Goal: Information Seeking & Learning: Check status

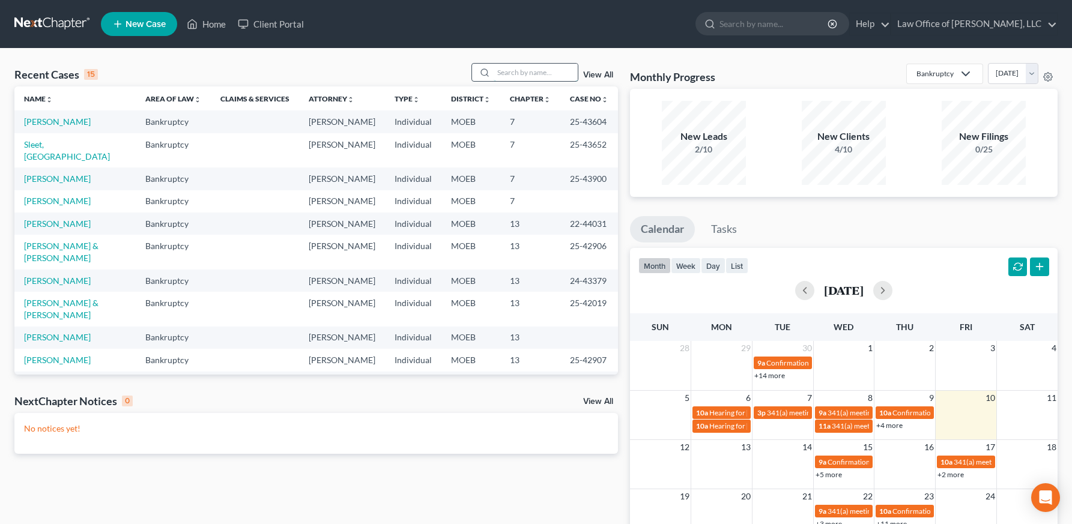
click at [515, 80] on input "search" at bounding box center [535, 72] width 84 height 17
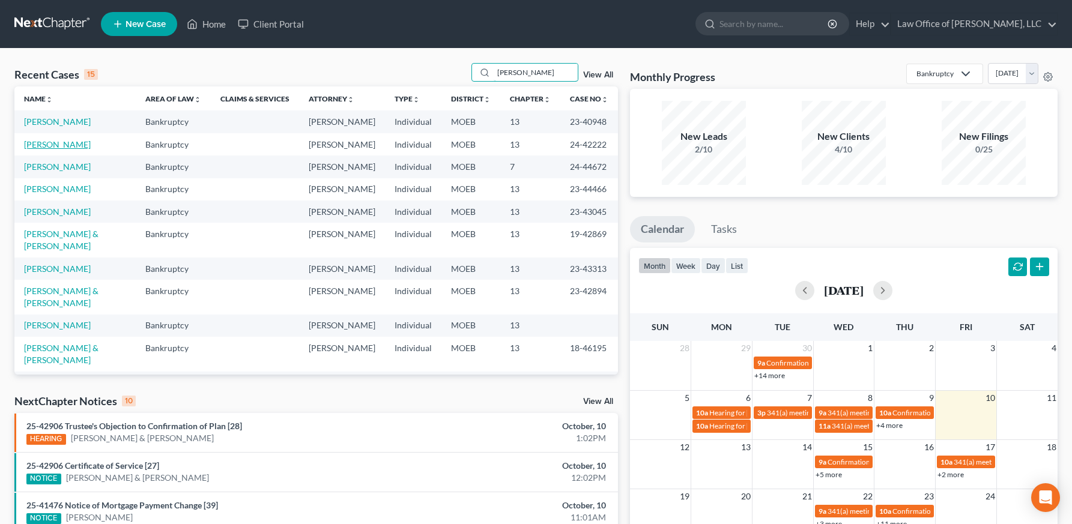
type input "[PERSON_NAME]"
click at [72, 149] on link "[PERSON_NAME]" at bounding box center [57, 144] width 67 height 10
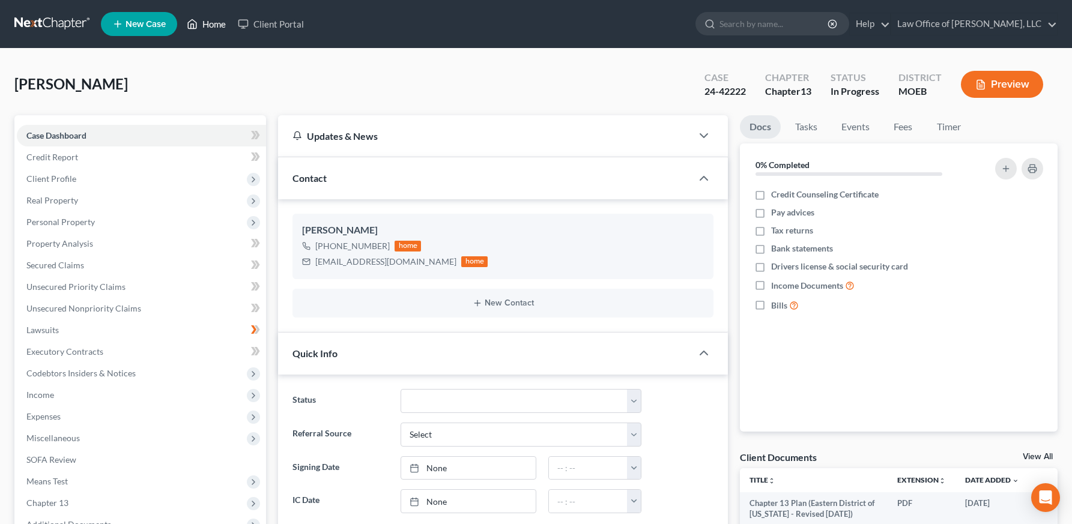
drag, startPoint x: 206, startPoint y: 21, endPoint x: 240, endPoint y: 105, distance: 90.7
click at [207, 20] on link "Home" at bounding box center [206, 24] width 51 height 22
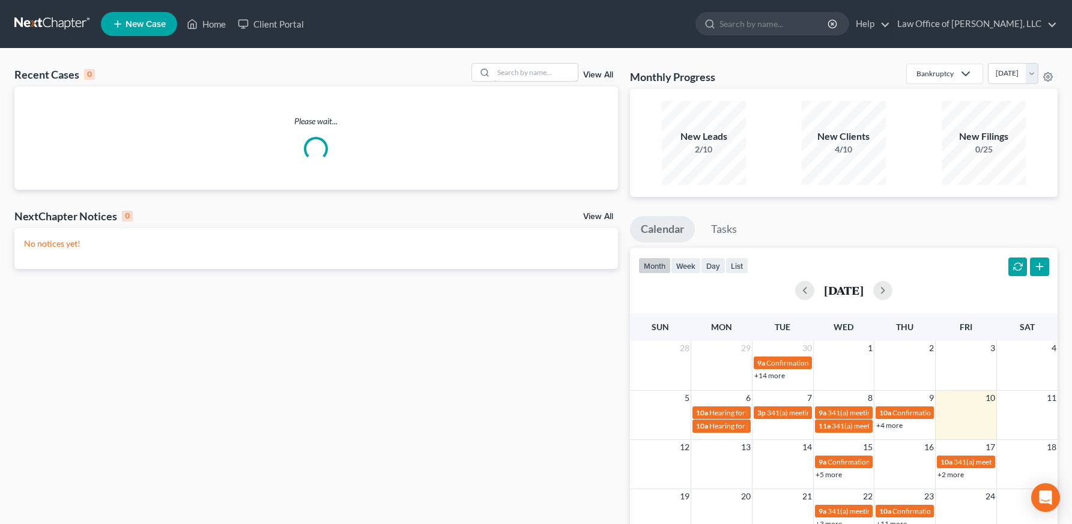
drag, startPoint x: 526, startPoint y: 74, endPoint x: 312, endPoint y: 153, distance: 227.7
click at [526, 74] on input "search" at bounding box center [535, 72] width 84 height 17
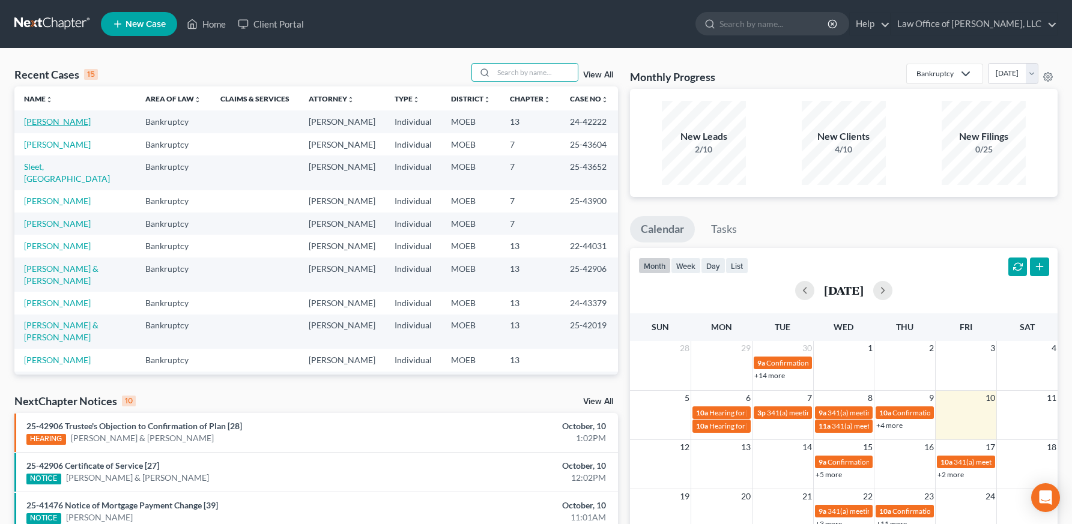
click at [51, 123] on link "[PERSON_NAME]" at bounding box center [57, 121] width 67 height 10
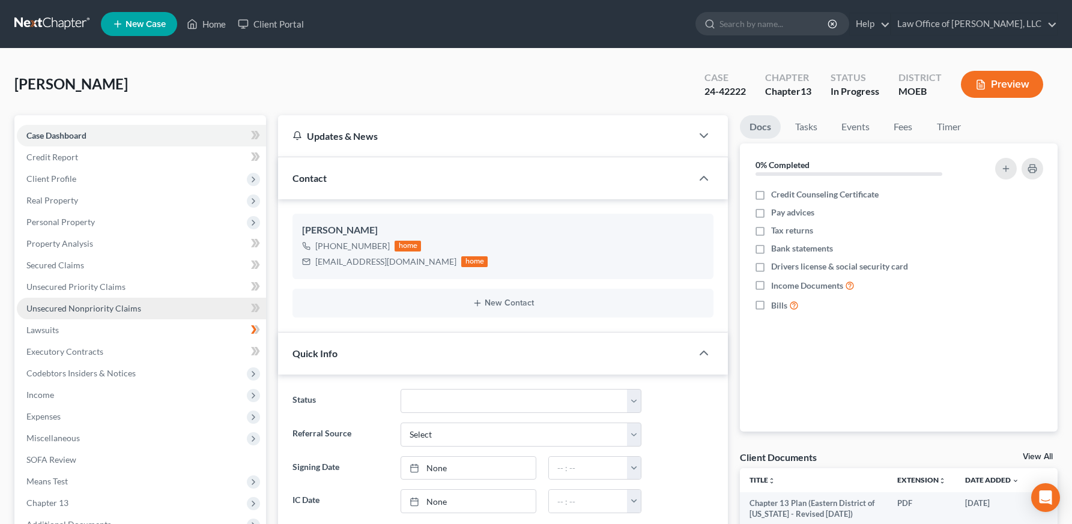
scroll to position [229, 0]
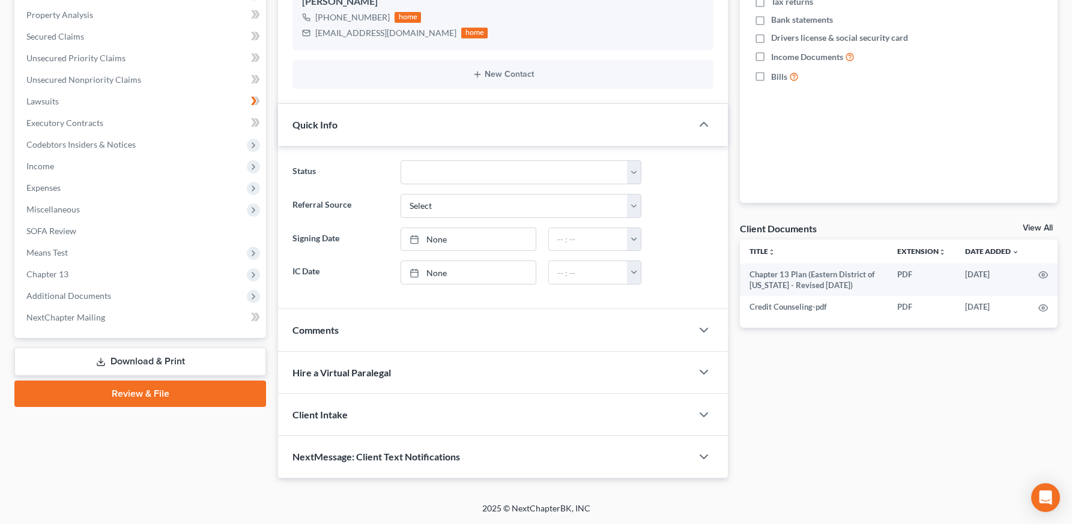
drag, startPoint x: 76, startPoint y: 291, endPoint x: 108, endPoint y: 382, distance: 97.2
click at [76, 291] on span "Additional Documents" at bounding box center [68, 296] width 85 height 10
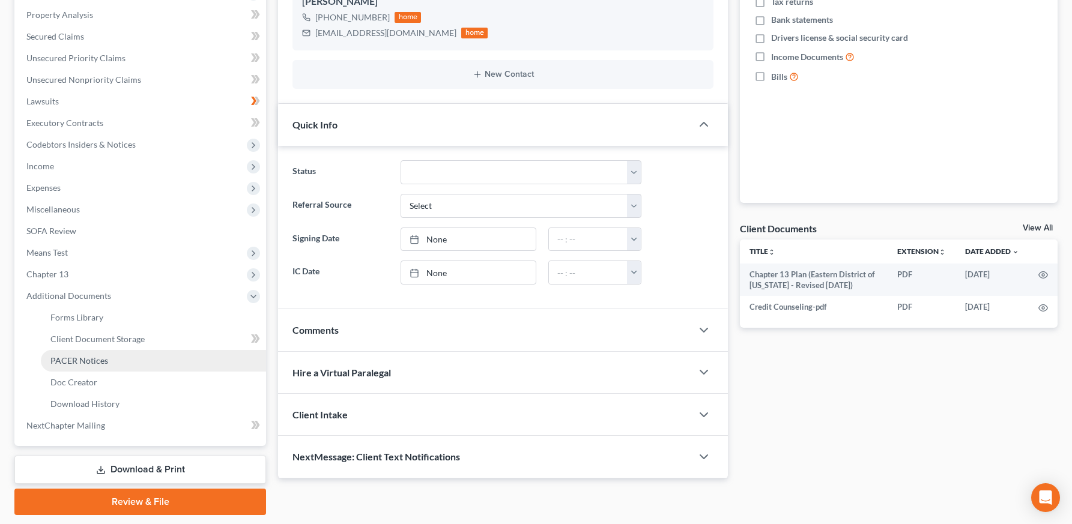
click at [95, 360] on span "PACER Notices" at bounding box center [79, 360] width 58 height 10
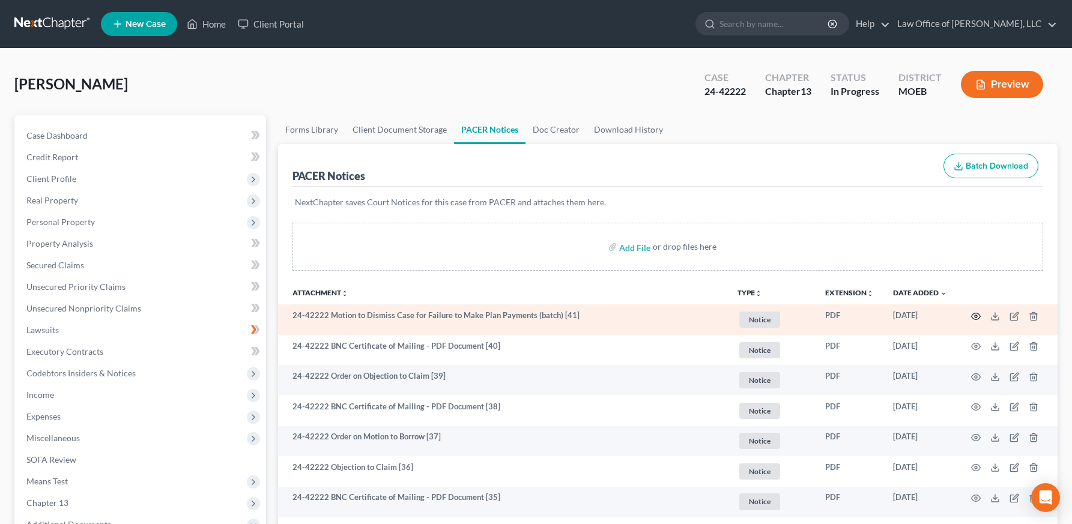
click at [974, 318] on icon "button" at bounding box center [976, 317] width 10 height 10
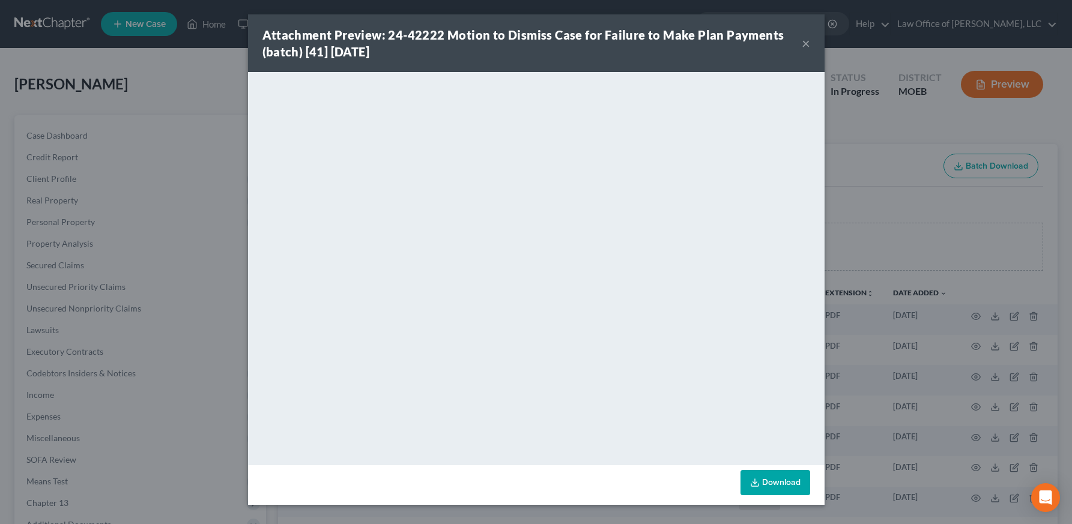
drag, startPoint x: 810, startPoint y: 38, endPoint x: 797, endPoint y: 41, distance: 13.7
click at [810, 38] on div "Attachment Preview: 24-42222 Motion to Dismiss Case for Failure to Make Plan Pa…" at bounding box center [536, 43] width 576 height 58
drag, startPoint x: 802, startPoint y: 40, endPoint x: 790, endPoint y: 44, distance: 12.5
click at [802, 40] on button "×" at bounding box center [805, 43] width 8 height 14
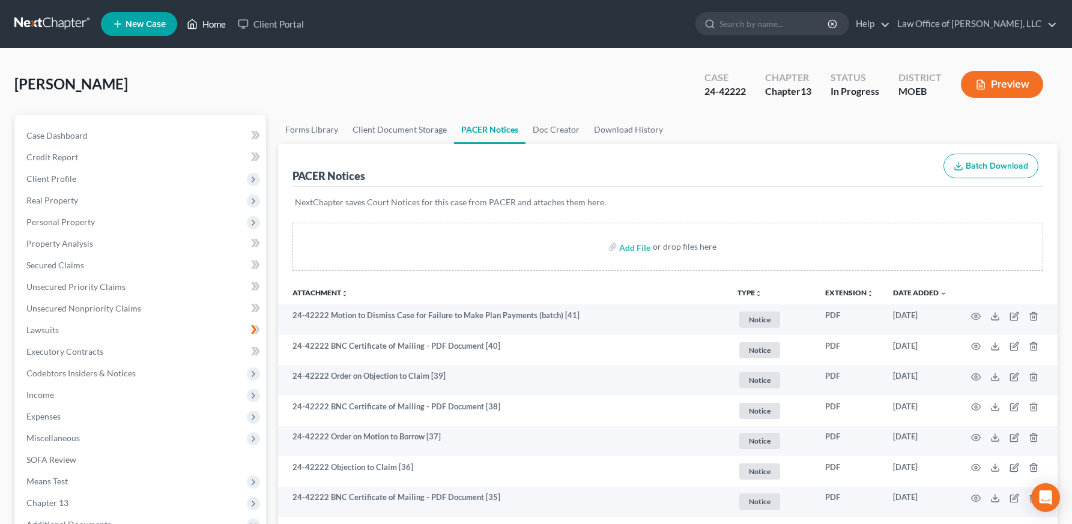
click at [195, 15] on link "Home" at bounding box center [206, 24] width 51 height 22
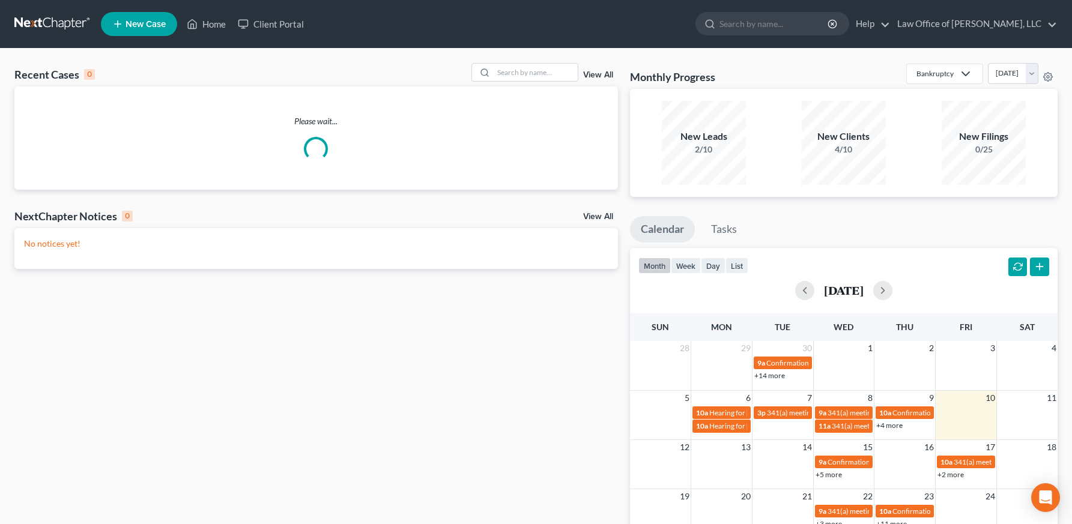
click at [543, 62] on div "Recent Cases 0 View All Please wait... NextChapter Notices 0 View All No notice…" at bounding box center [536, 360] width 1072 height 623
click at [539, 85] on div "Recent Cases 0 View All" at bounding box center [315, 74] width 603 height 23
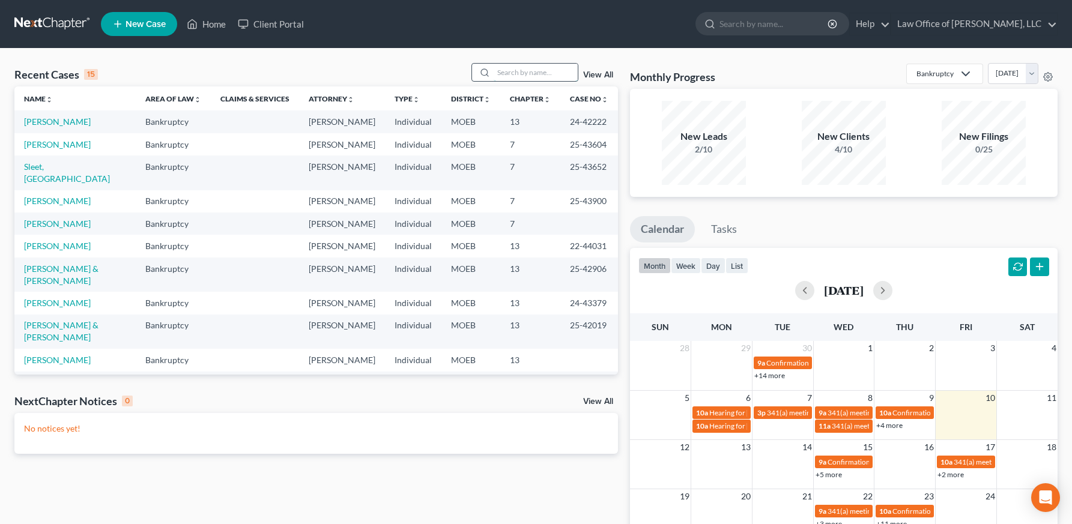
click at [536, 70] on input "search" at bounding box center [535, 72] width 84 height 17
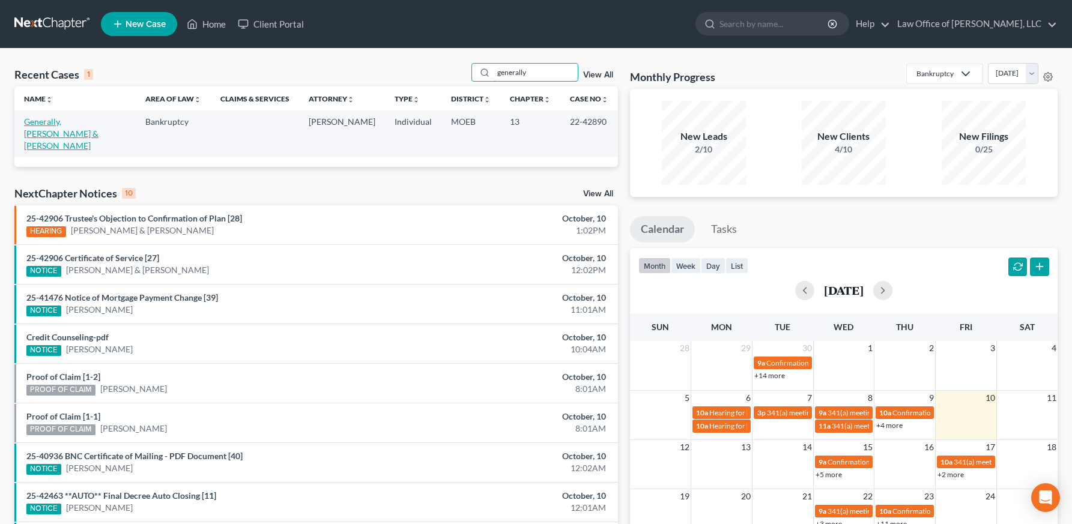
type input "generally"
click at [92, 122] on link "Generally, [PERSON_NAME] & [PERSON_NAME]" at bounding box center [61, 133] width 74 height 34
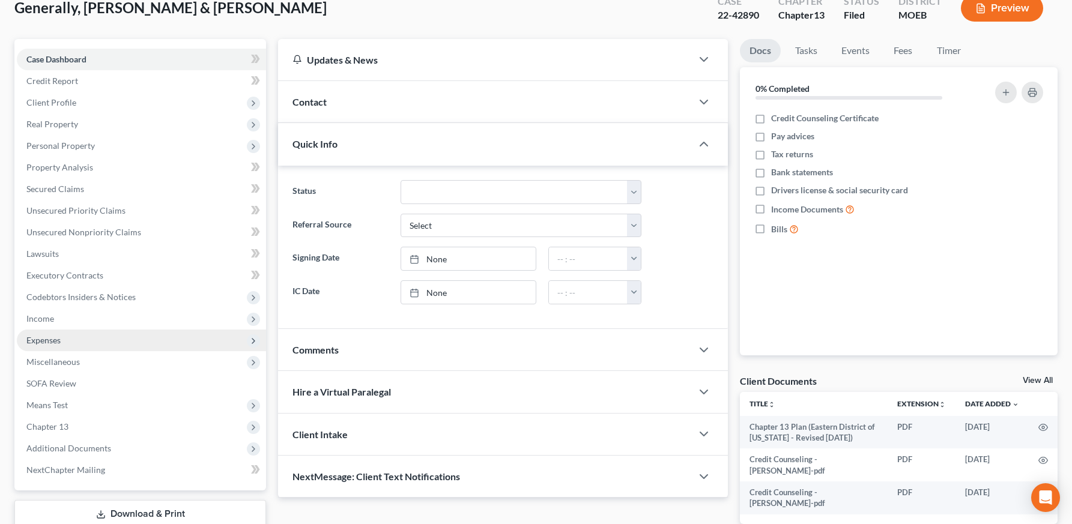
scroll to position [127, 0]
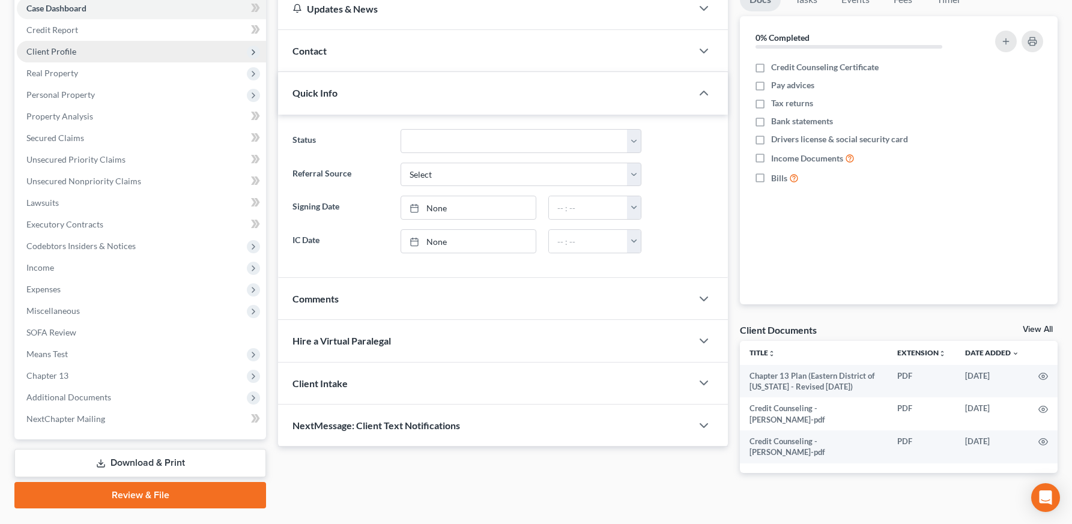
click at [83, 44] on span "Client Profile" at bounding box center [141, 52] width 249 height 22
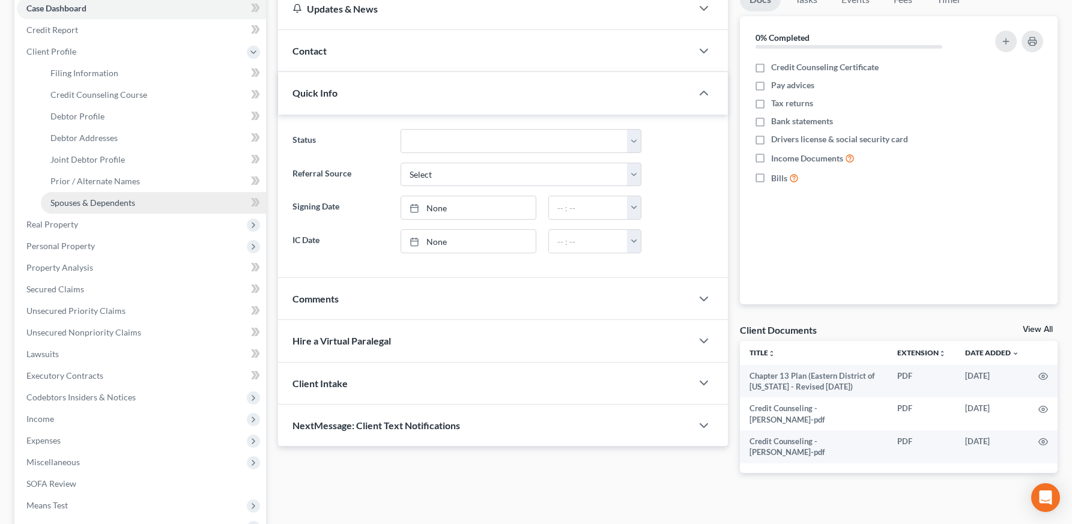
click at [112, 198] on span "Spouses & Dependents" at bounding box center [92, 203] width 85 height 10
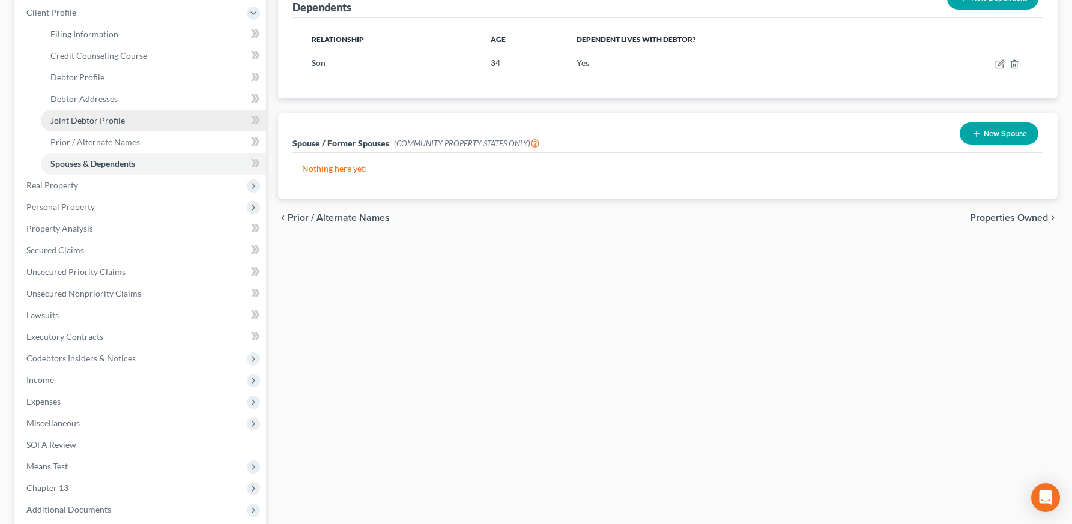
scroll to position [168, 0]
